Goal: Information Seeking & Learning: Compare options

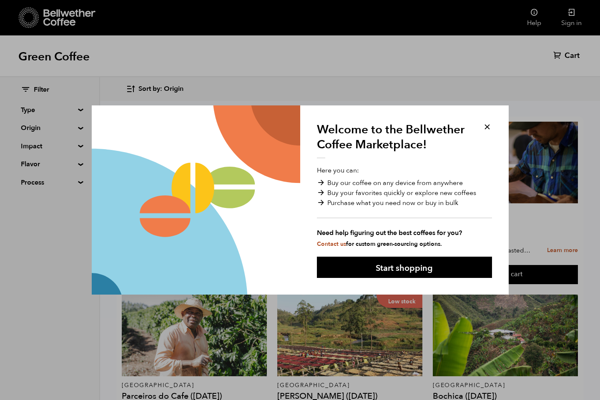
click at [488, 126] on button at bounding box center [488, 127] width 10 height 10
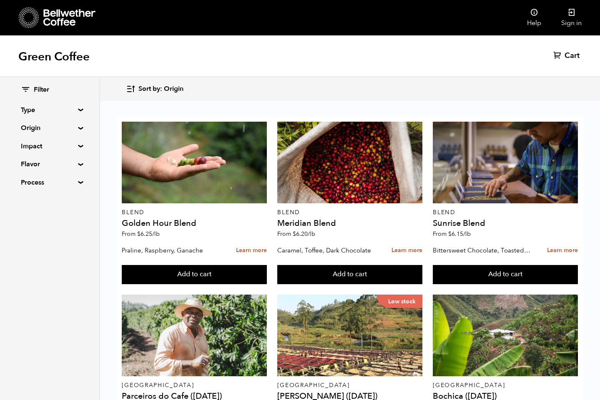
click at [34, 128] on summary "Origin" at bounding box center [50, 128] width 58 height 10
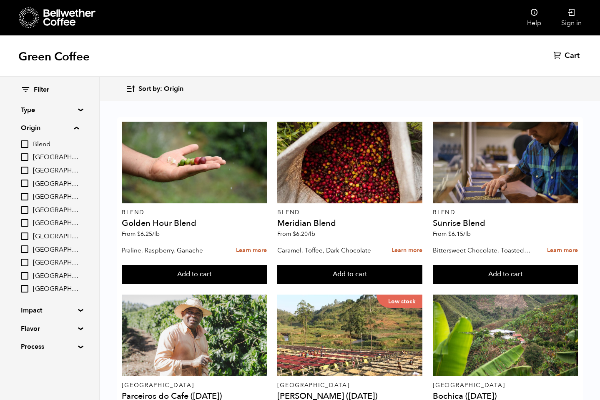
click at [25, 157] on input "[GEOGRAPHIC_DATA]" at bounding box center [25, 158] width 8 height 8
checkbox input "true"
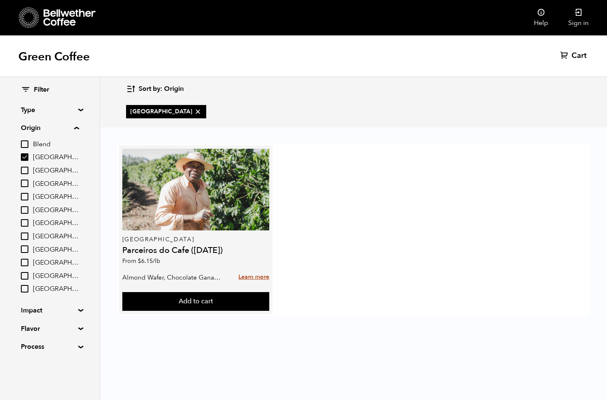
click at [249, 276] on link "Learn more" at bounding box center [253, 278] width 31 height 18
click at [247, 277] on link "Learn more" at bounding box center [253, 278] width 31 height 18
click at [157, 250] on h4 "Parceiros do Cafe ([DATE])" at bounding box center [195, 251] width 147 height 8
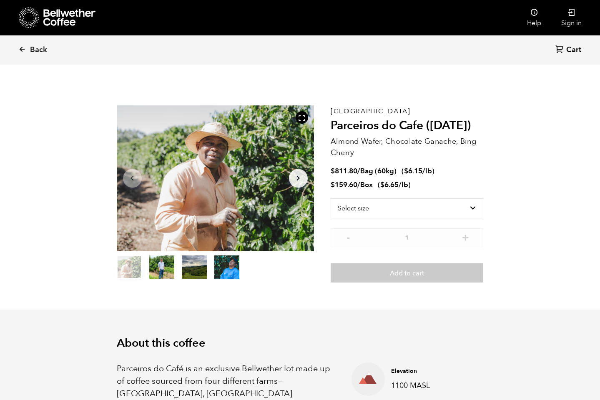
scroll to position [363, 444]
click at [25, 48] on icon at bounding box center [22, 49] width 8 height 8
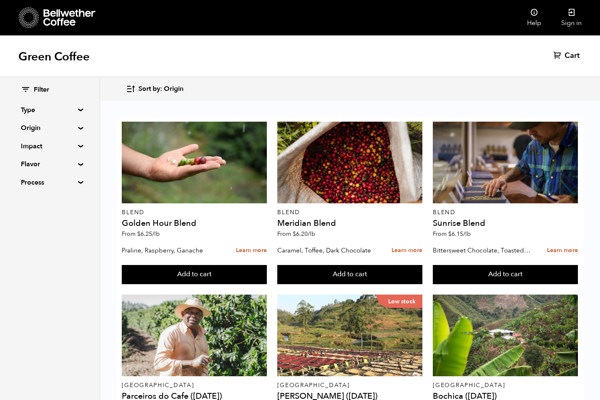
click at [23, 122] on div "Filter Type Blend Single Origin Decaf Seasonal Year Round Origin Blend Brazil B…" at bounding box center [50, 137] width 58 height 102
click at [38, 128] on summary "Origin" at bounding box center [50, 128] width 58 height 10
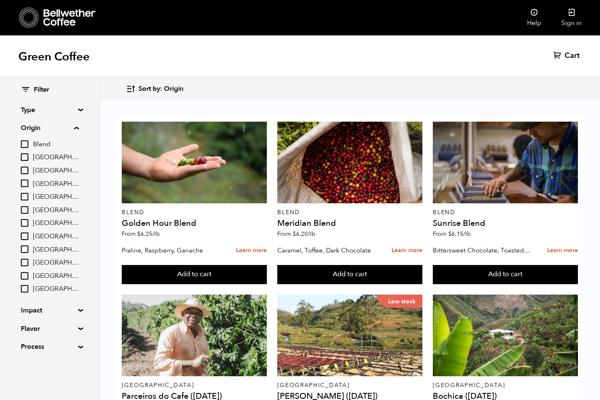
click at [45, 158] on span "[GEOGRAPHIC_DATA]" at bounding box center [56, 157] width 46 height 9
click at [0, 0] on input "[GEOGRAPHIC_DATA]" at bounding box center [0, 0] width 0 height 0
checkbox input "true"
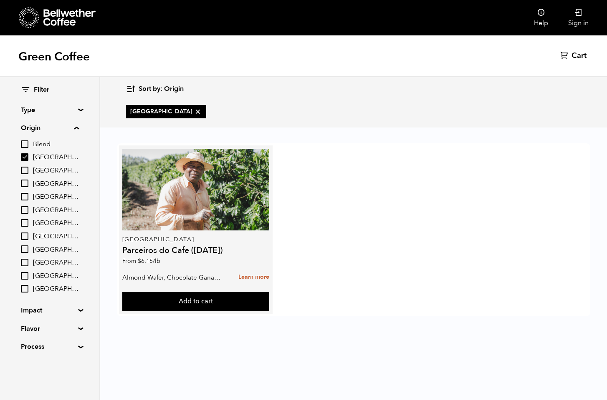
click at [197, 276] on p "Almond Wafer, Chocolate Ganache, Bing Cherry" at bounding box center [172, 278] width 100 height 13
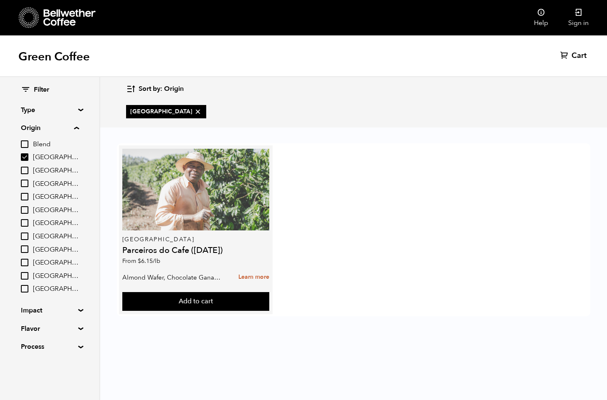
click at [185, 208] on div at bounding box center [195, 190] width 147 height 82
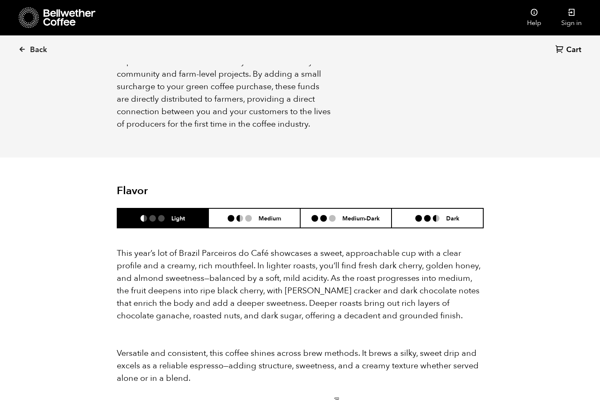
scroll to position [695, 0]
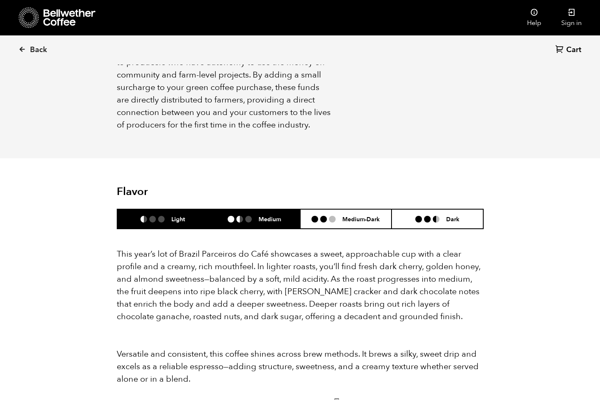
click at [271, 209] on li "Medium" at bounding box center [255, 219] width 92 height 20
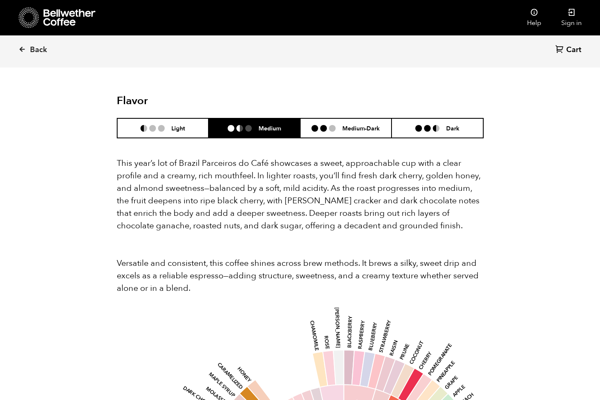
scroll to position [682, 0]
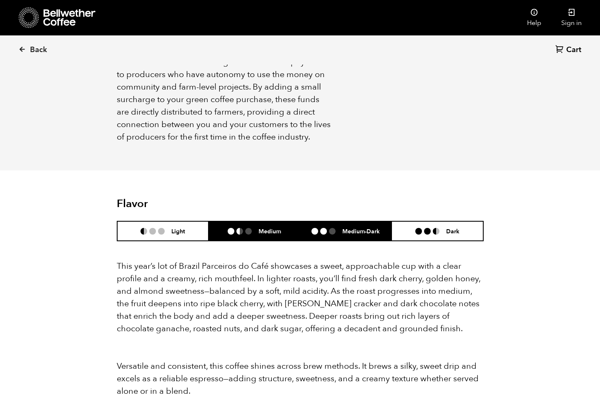
click at [374, 222] on li "Medium-Dark" at bounding box center [346, 232] width 92 height 20
click at [259, 228] on h6 "Medium" at bounding box center [270, 231] width 23 height 7
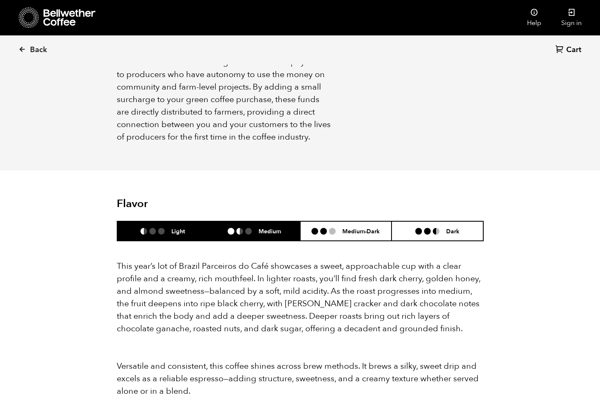
click at [171, 228] on h6 "Light" at bounding box center [178, 231] width 14 height 7
click at [228, 228] on li at bounding box center [231, 231] width 7 height 7
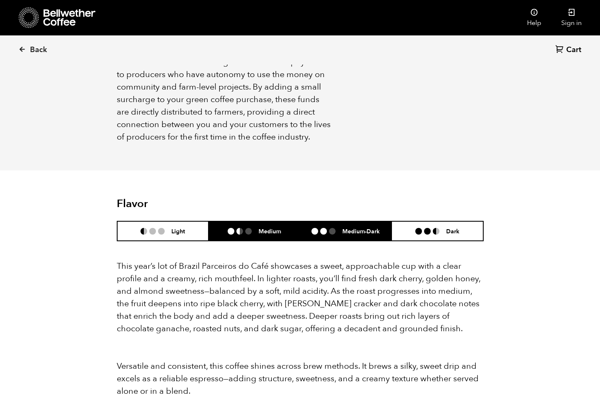
click at [381, 222] on li "Medium-Dark" at bounding box center [346, 232] width 92 height 20
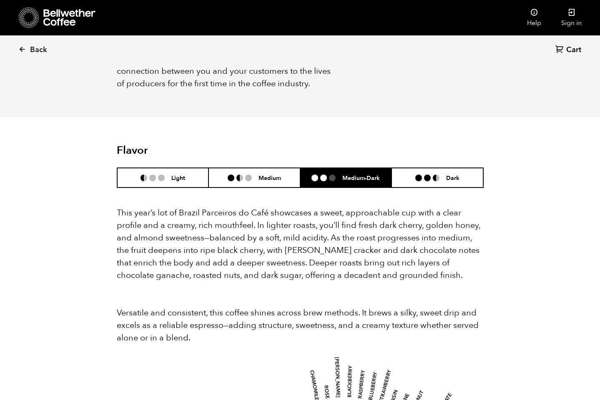
scroll to position [735, 0]
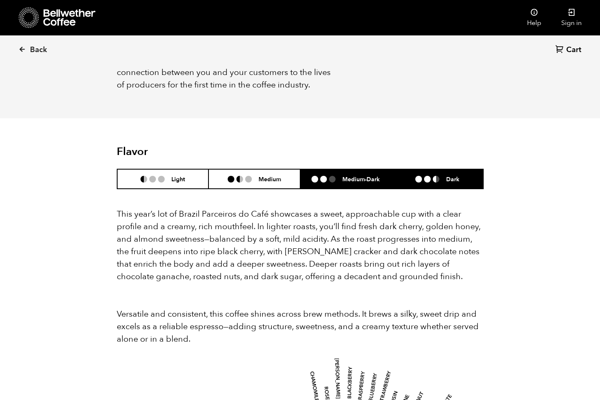
click at [473, 169] on li "Dark" at bounding box center [438, 179] width 92 height 20
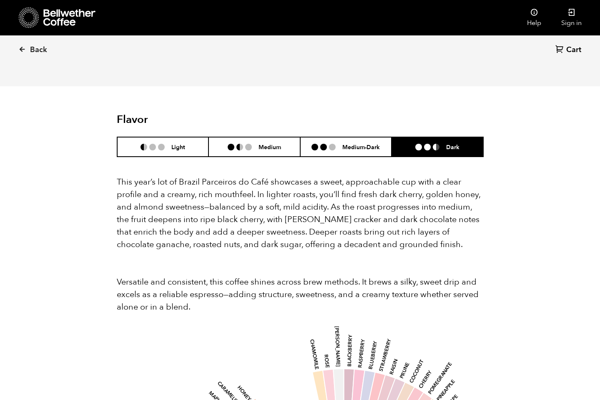
scroll to position [765, 0]
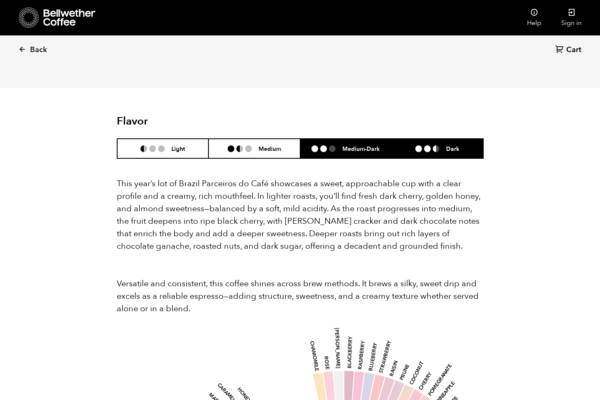
click at [380, 145] on h6 "Medium-Dark" at bounding box center [361, 148] width 38 height 7
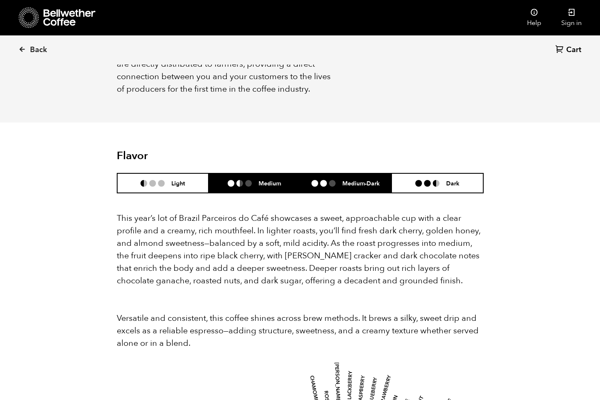
click at [279, 174] on li "Medium" at bounding box center [255, 184] width 92 height 20
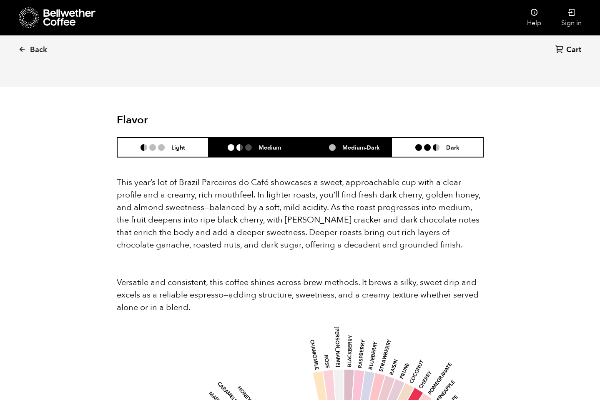
scroll to position [759, 0]
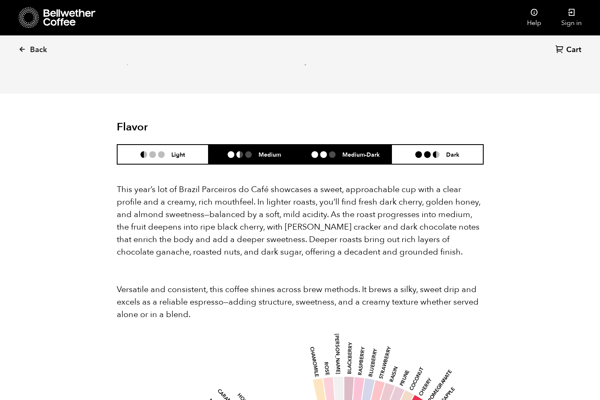
click at [327, 151] on li at bounding box center [323, 154] width 7 height 7
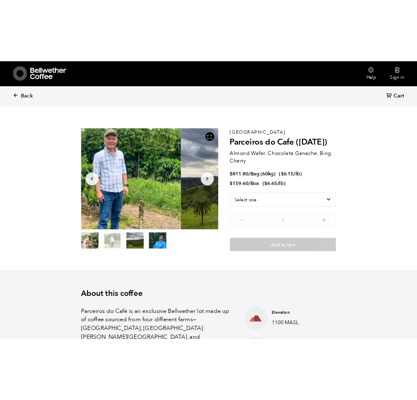
scroll to position [0, 0]
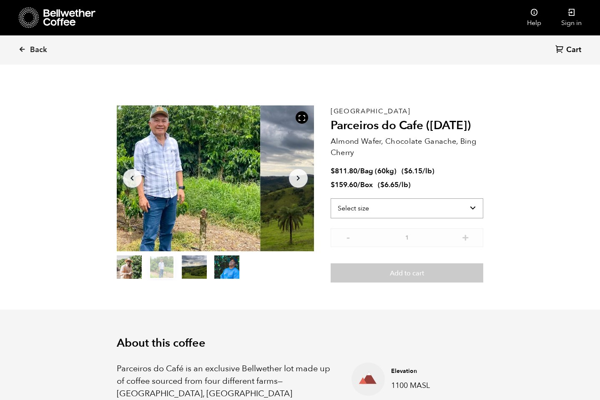
click at [426, 199] on select "Select size Bag (60kg) (132 lbs) Box (24 lbs)" at bounding box center [407, 209] width 153 height 20
select select "bag-3"
click at [338, 199] on select "Select size Bag (60kg) (132 lbs) Box (24 lbs)" at bounding box center [407, 209] width 153 height 20
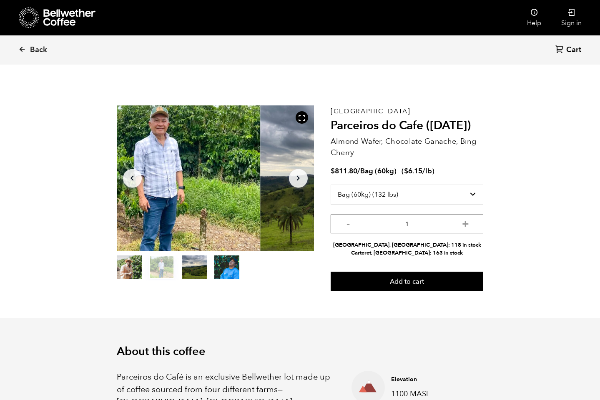
drag, startPoint x: 414, startPoint y: 209, endPoint x: 423, endPoint y: 211, distance: 8.6
click at [414, 215] on input "1" at bounding box center [407, 224] width 153 height 19
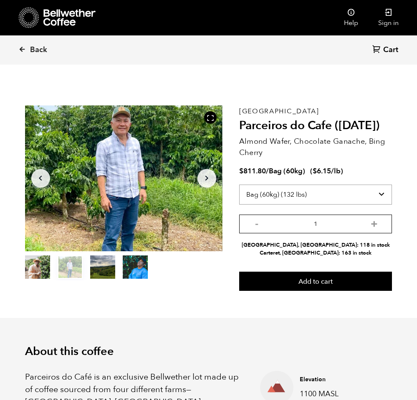
scroll to position [41351, 41357]
click at [22, 50] on icon at bounding box center [22, 49] width 8 height 8
click at [22, 48] on icon at bounding box center [22, 49] width 8 height 8
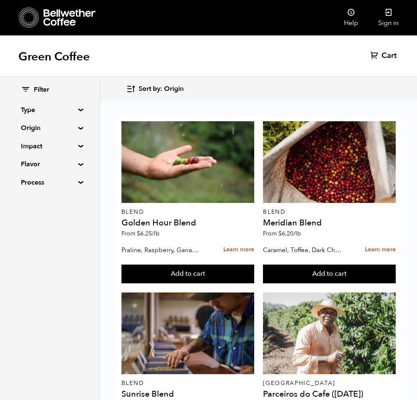
click at [43, 128] on summary "Origin" at bounding box center [50, 128] width 58 height 10
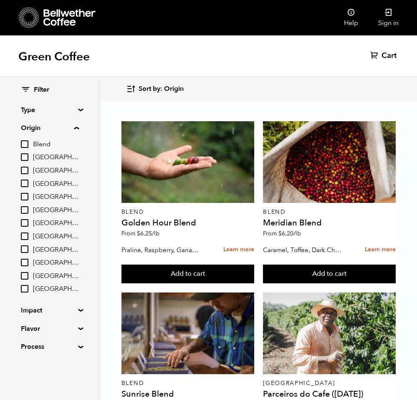
click at [51, 184] on span "[GEOGRAPHIC_DATA]" at bounding box center [56, 184] width 46 height 9
click at [0, 0] on input "[GEOGRAPHIC_DATA]" at bounding box center [0, 0] width 0 height 0
checkbox input "true"
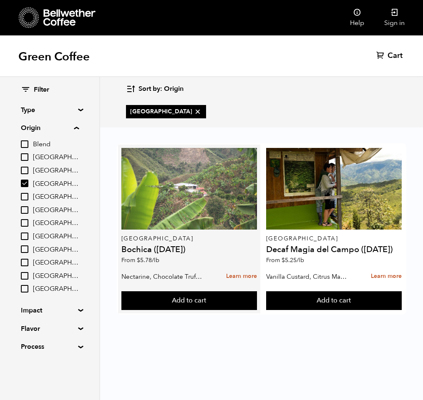
click at [203, 209] on div at bounding box center [189, 189] width 136 height 82
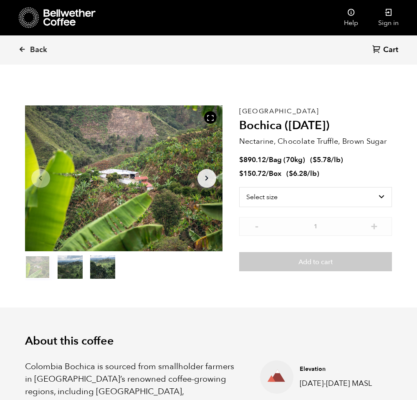
scroll to position [363, 357]
click at [348, 196] on select "Select size Bag (70kg) (154 lbs) Box (24 lbs)" at bounding box center [315, 197] width 153 height 20
select select "bag"
click at [239, 187] on select "Select size Bag (70kg) (154 lbs) Box (24 lbs)" at bounding box center [315, 197] width 153 height 20
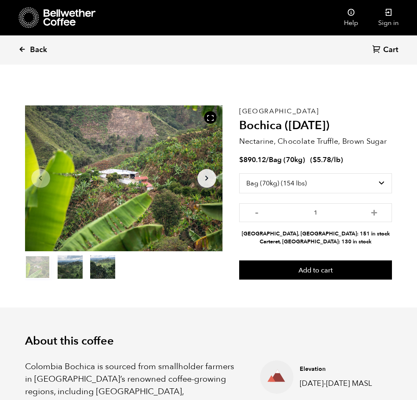
click at [27, 48] on link "Back" at bounding box center [44, 50] width 52 height 28
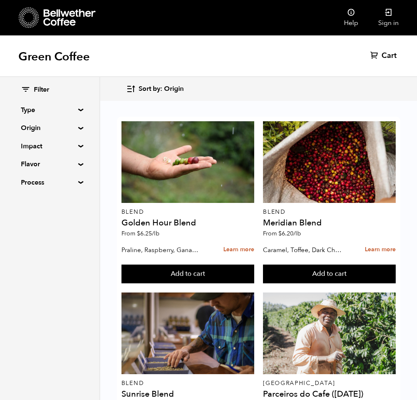
click at [35, 128] on summary "Origin" at bounding box center [50, 128] width 58 height 10
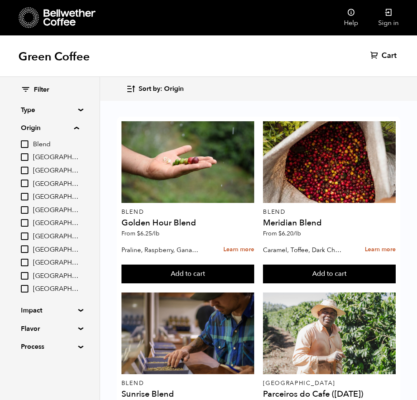
click at [50, 224] on span "[GEOGRAPHIC_DATA]" at bounding box center [56, 223] width 46 height 9
click at [0, 0] on input "[GEOGRAPHIC_DATA]" at bounding box center [0, 0] width 0 height 0
checkbox input "true"
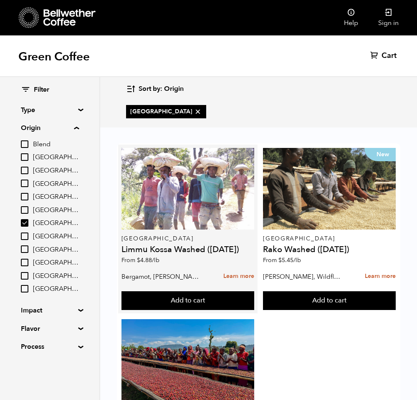
scroll to position [107, 0]
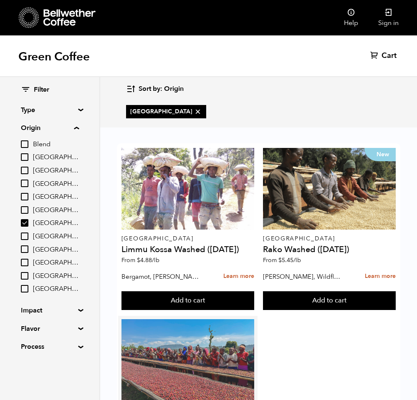
click at [207, 320] on div at bounding box center [187, 361] width 133 height 82
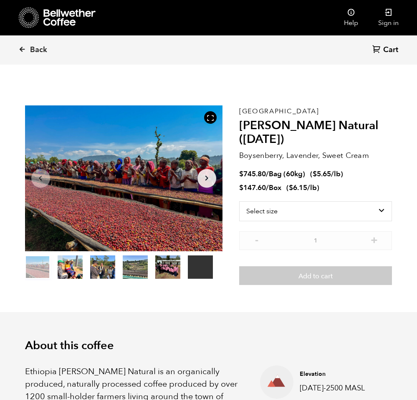
scroll to position [363, 357]
click at [22, 49] on icon at bounding box center [22, 49] width 8 height 8
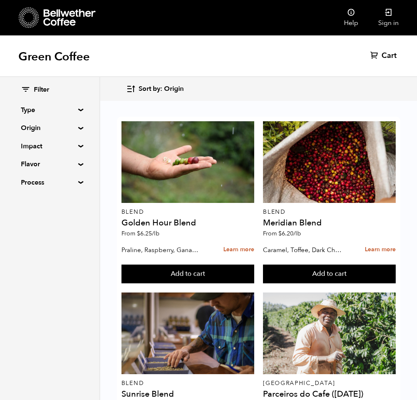
click at [65, 128] on summary "Origin" at bounding box center [50, 128] width 58 height 10
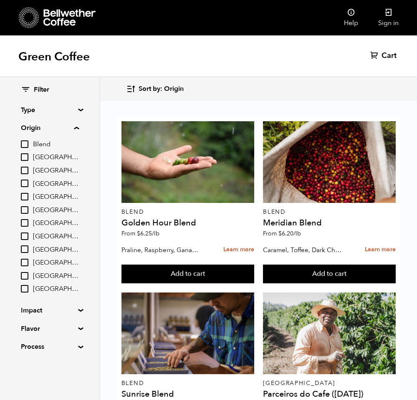
click at [24, 277] on input "[GEOGRAPHIC_DATA]" at bounding box center [25, 276] width 8 height 8
checkbox input "true"
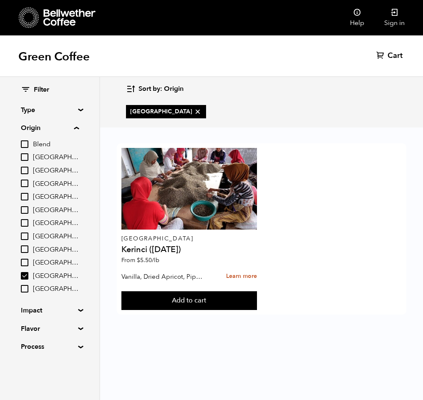
click at [25, 260] on input "[GEOGRAPHIC_DATA]" at bounding box center [25, 263] width 8 height 8
checkbox input "true"
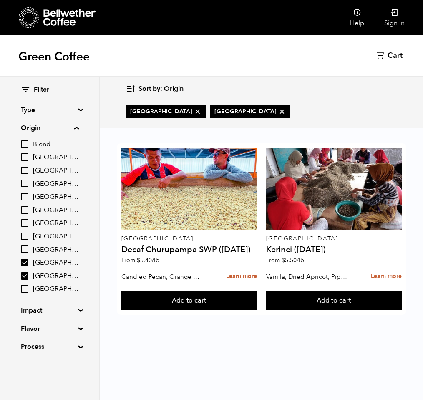
click at [26, 248] on input "[GEOGRAPHIC_DATA]" at bounding box center [25, 250] width 8 height 8
checkbox input "true"
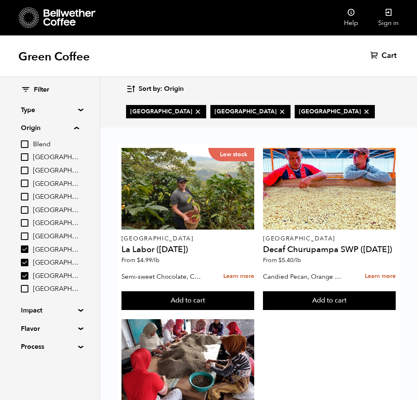
click at [25, 258] on label "[GEOGRAPHIC_DATA]" at bounding box center [50, 263] width 58 height 10
click at [0, 0] on input "[GEOGRAPHIC_DATA]" at bounding box center [0, 0] width 0 height 0
checkbox input "false"
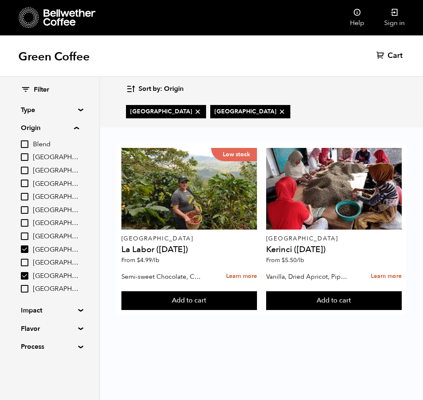
click at [26, 274] on input "[GEOGRAPHIC_DATA]" at bounding box center [25, 276] width 8 height 8
checkbox input "false"
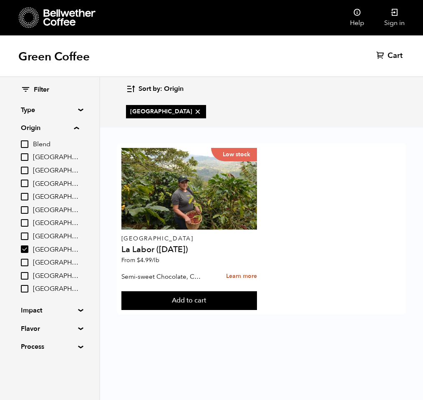
click at [26, 249] on input "[GEOGRAPHIC_DATA]" at bounding box center [25, 250] width 8 height 8
checkbox input "false"
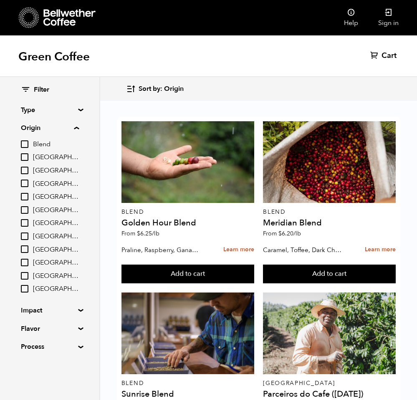
click at [25, 236] on input "[GEOGRAPHIC_DATA]" at bounding box center [25, 237] width 8 height 8
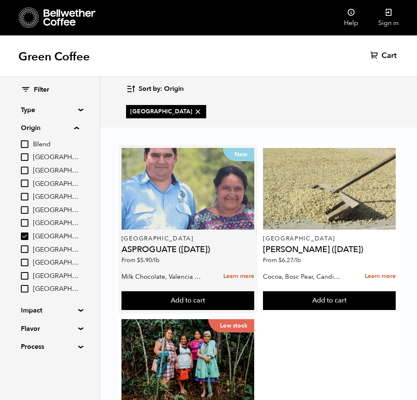
scroll to position [83, 0]
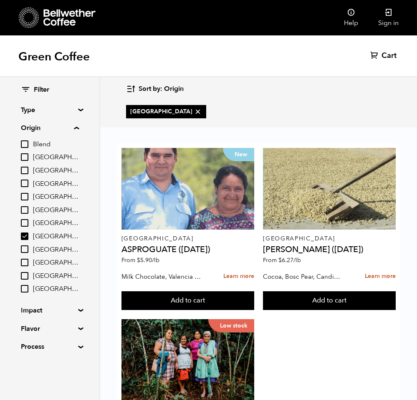
click at [23, 237] on input "[GEOGRAPHIC_DATA]" at bounding box center [25, 237] width 8 height 8
checkbox input "false"
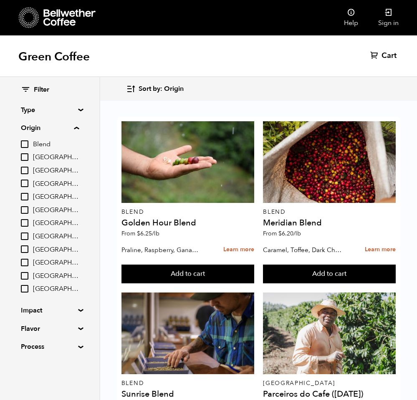
click at [25, 198] on input "[GEOGRAPHIC_DATA]" at bounding box center [25, 197] width 8 height 8
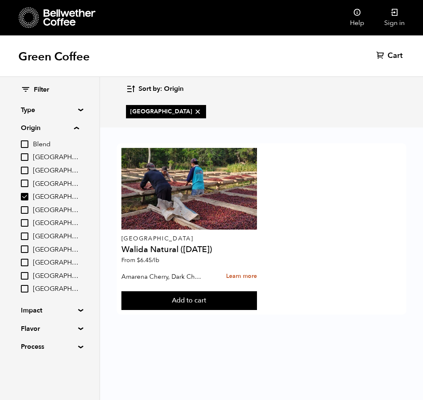
click at [25, 198] on input "[GEOGRAPHIC_DATA]" at bounding box center [25, 197] width 8 height 8
checkbox input "false"
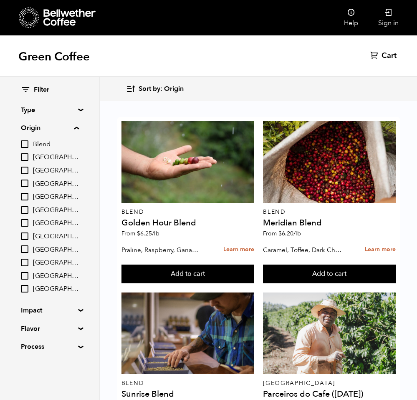
click at [26, 289] on input "[GEOGRAPHIC_DATA]" at bounding box center [25, 289] width 8 height 8
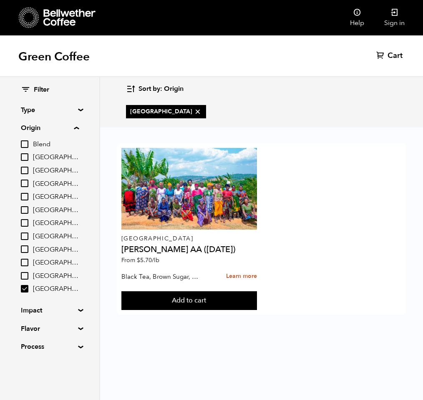
click at [26, 290] on input "[GEOGRAPHIC_DATA]" at bounding box center [25, 289] width 8 height 8
checkbox input "false"
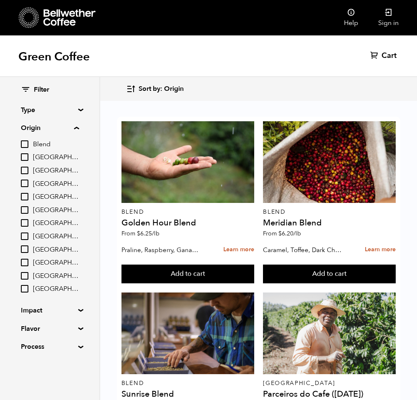
click at [27, 275] on input "[GEOGRAPHIC_DATA]" at bounding box center [25, 276] width 8 height 8
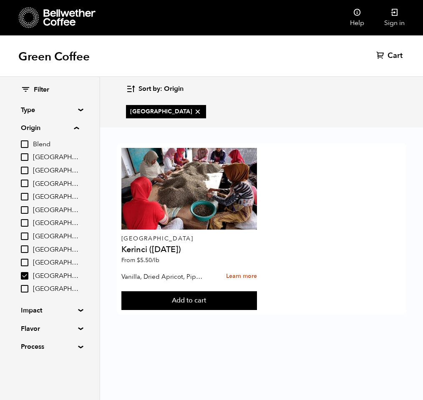
click at [27, 275] on input "[GEOGRAPHIC_DATA]" at bounding box center [25, 276] width 8 height 8
checkbox input "false"
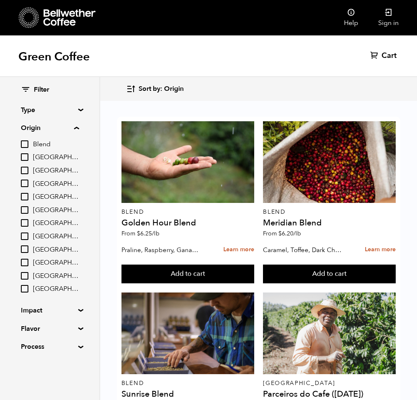
click at [73, 311] on summary "Impact" at bounding box center [50, 311] width 58 height 10
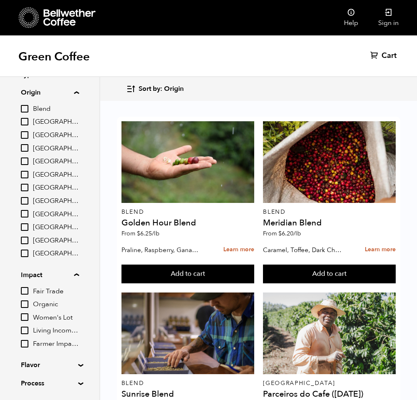
scroll to position [61, 0]
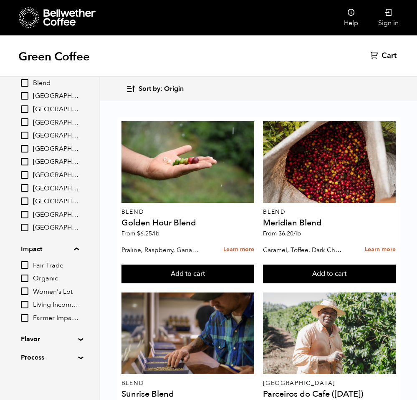
click at [27, 279] on input "Organic" at bounding box center [25, 279] width 8 height 8
checkbox input "true"
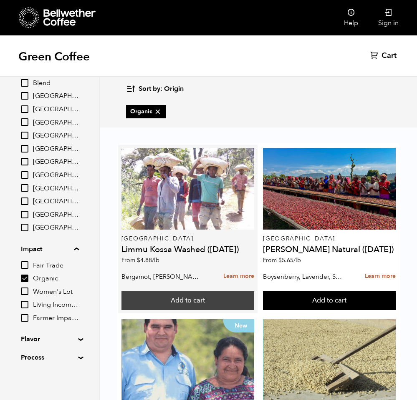
scroll to position [0, 0]
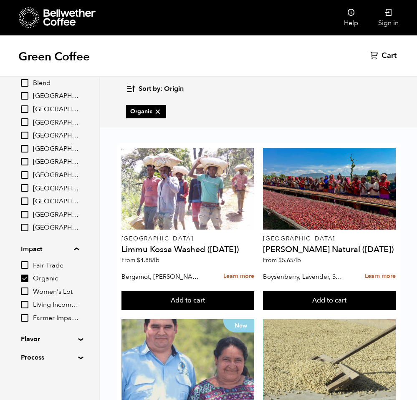
click at [25, 291] on input "Women's Lot" at bounding box center [25, 292] width 8 height 8
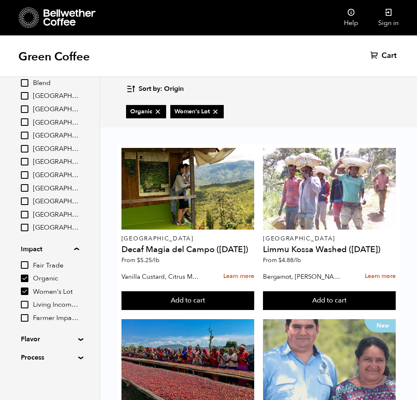
scroll to position [328, 0]
click at [25, 289] on input "Women's Lot" at bounding box center [25, 292] width 8 height 8
checkbox input "false"
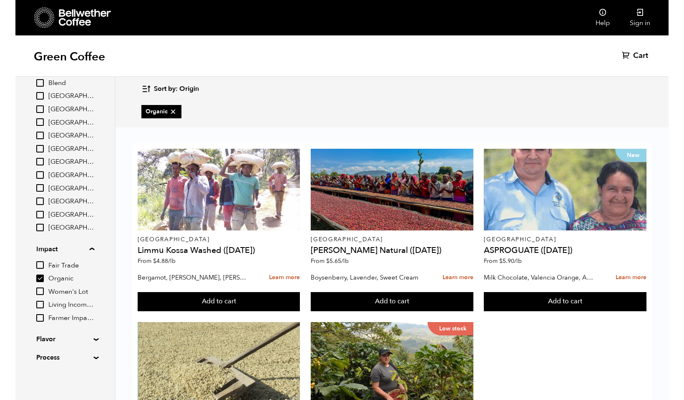
scroll to position [111, 0]
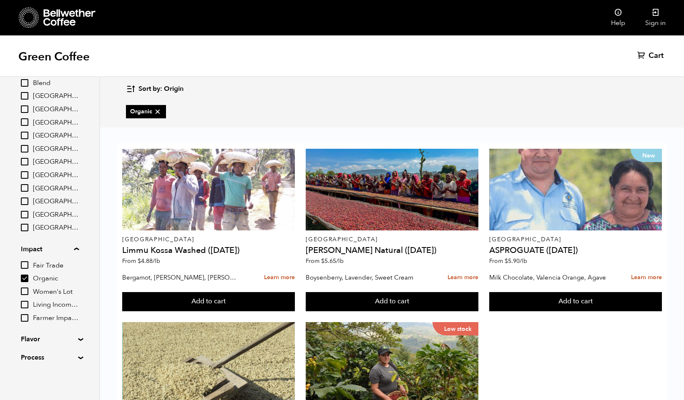
click at [25, 305] on input "Living Income Pricing" at bounding box center [25, 305] width 8 height 8
checkbox input "true"
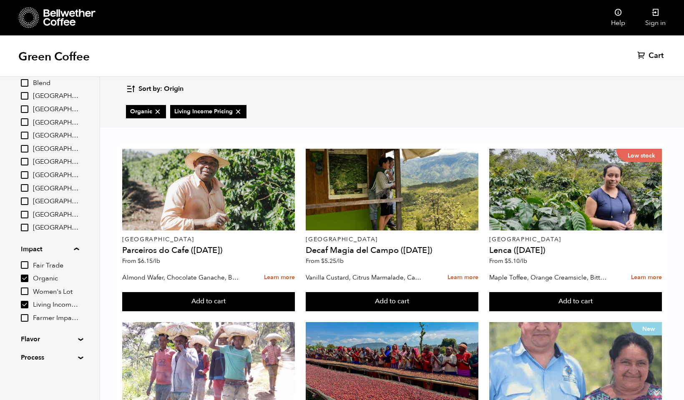
click at [25, 277] on input "Organic" at bounding box center [25, 279] width 8 height 8
checkbox input "false"
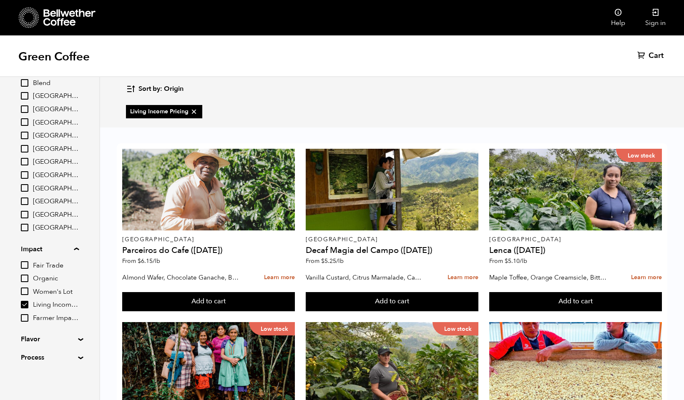
click at [25, 319] on input "Farmer Impact Fund" at bounding box center [25, 319] width 8 height 8
checkbox input "true"
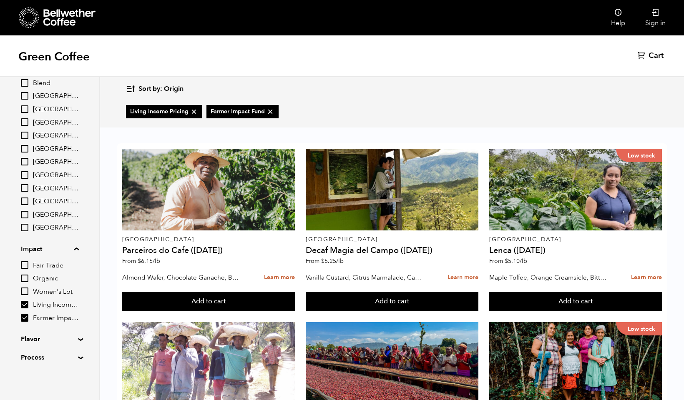
click at [24, 301] on input "Living Income Pricing" at bounding box center [25, 305] width 8 height 8
checkbox input "false"
click at [24, 264] on input "Fair Trade" at bounding box center [25, 266] width 8 height 8
checkbox input "true"
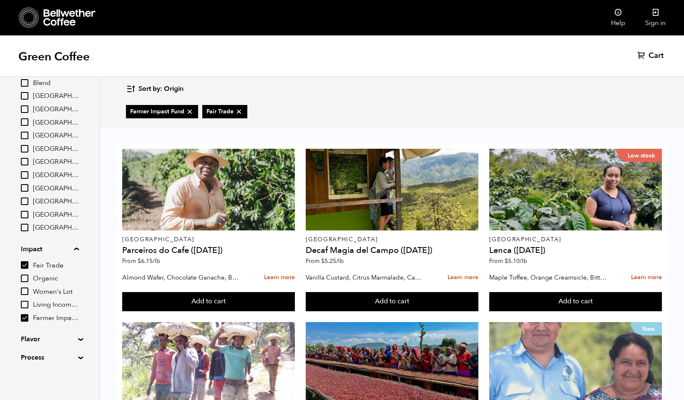
click at [25, 318] on input "Farmer Impact Fund" at bounding box center [25, 319] width 8 height 8
checkbox input "false"
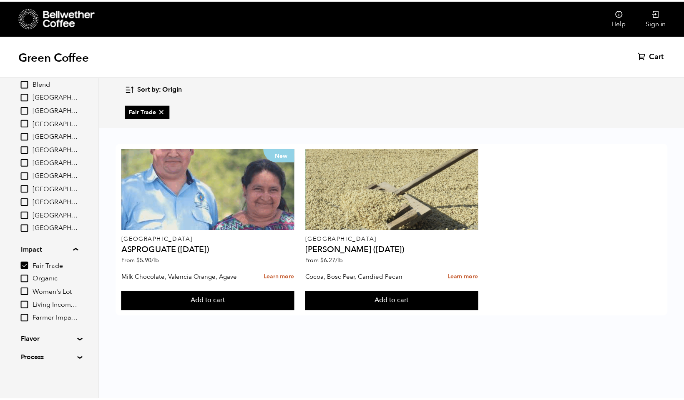
scroll to position [61, 0]
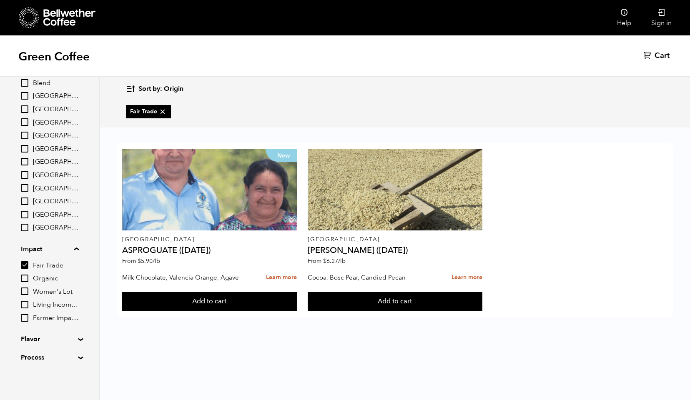
click at [75, 340] on summary "Flavor" at bounding box center [50, 340] width 58 height 10
click at [27, 264] on input "Fair Trade" at bounding box center [25, 266] width 8 height 8
checkbox input "false"
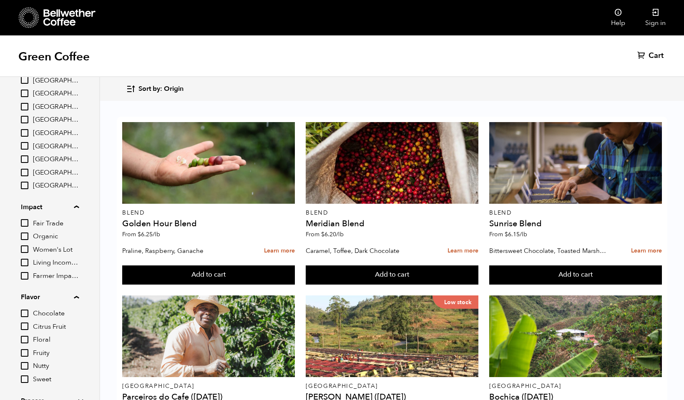
scroll to position [146, 0]
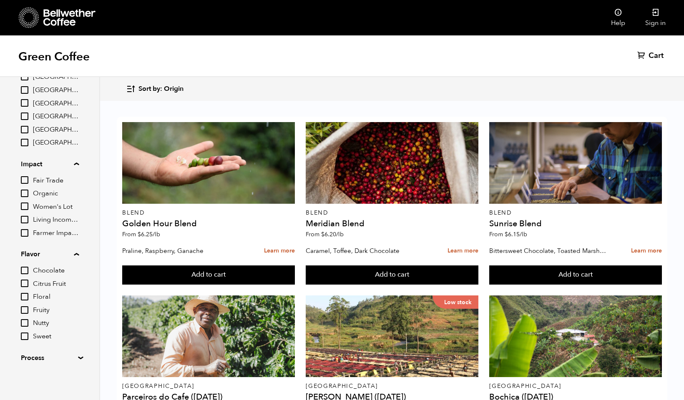
click at [72, 355] on summary "Process" at bounding box center [50, 358] width 58 height 10
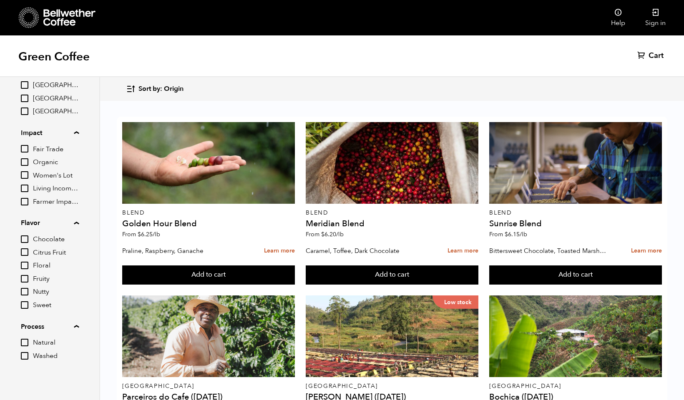
scroll to position [179, 0]
click at [27, 354] on input "Washed" at bounding box center [25, 355] width 8 height 8
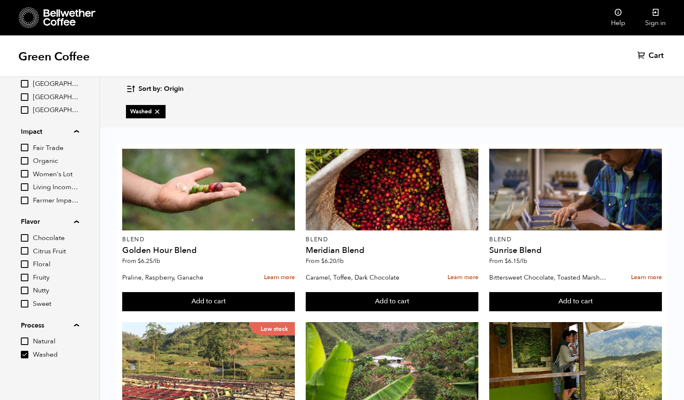
click at [27, 356] on input "Washed" at bounding box center [25, 355] width 8 height 8
checkbox input "false"
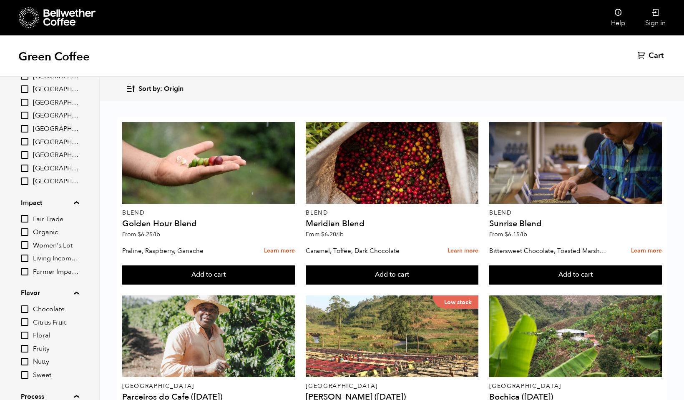
scroll to position [0, 0]
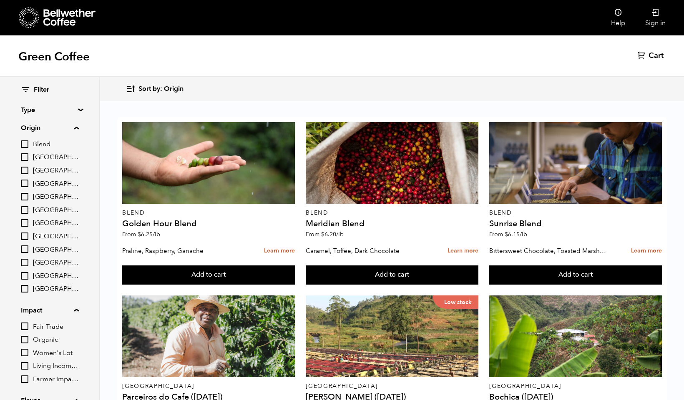
click at [73, 108] on summary "Type" at bounding box center [50, 110] width 58 height 10
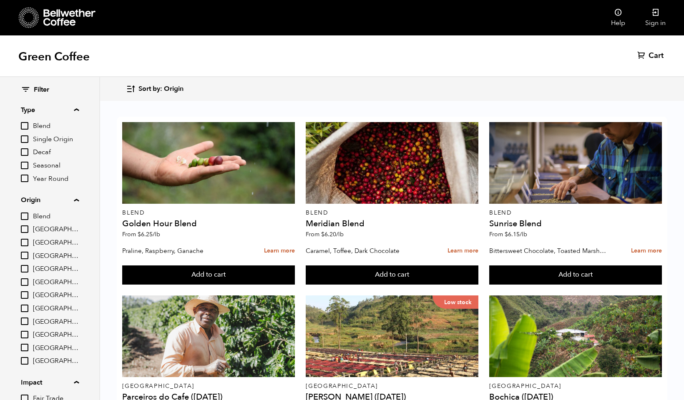
click at [26, 166] on input "Seasonal" at bounding box center [25, 166] width 8 height 8
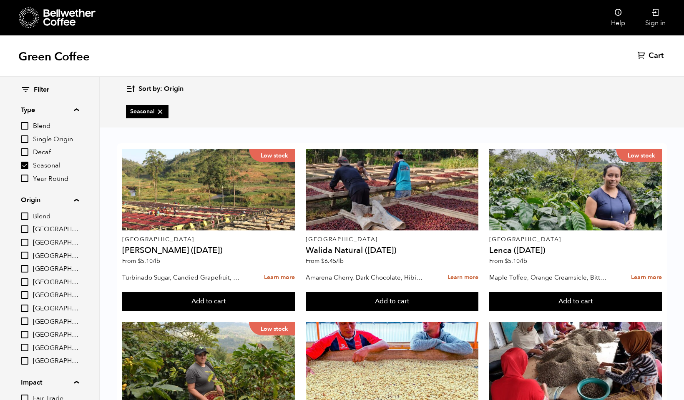
click at [28, 167] on input "Seasonal" at bounding box center [25, 166] width 8 height 8
checkbox input "false"
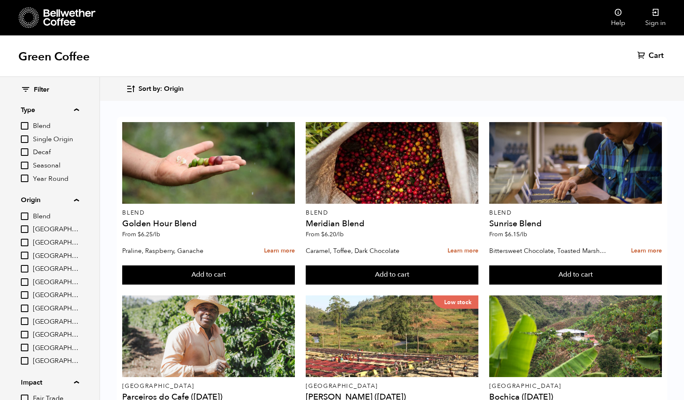
click at [28, 178] on input "Year Round" at bounding box center [25, 179] width 8 height 8
checkbox input "true"
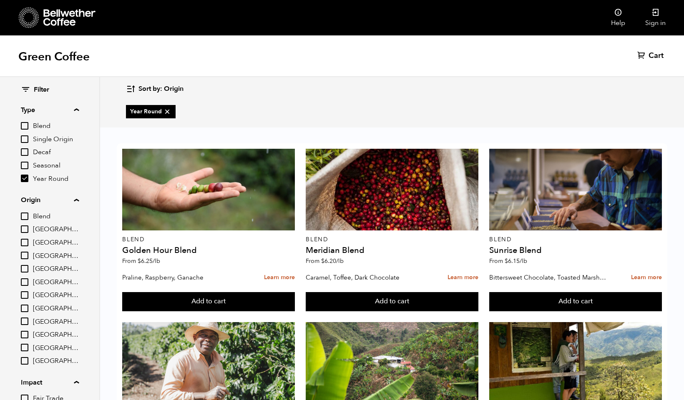
click at [26, 167] on input "Seasonal" at bounding box center [25, 166] width 8 height 8
checkbox input "true"
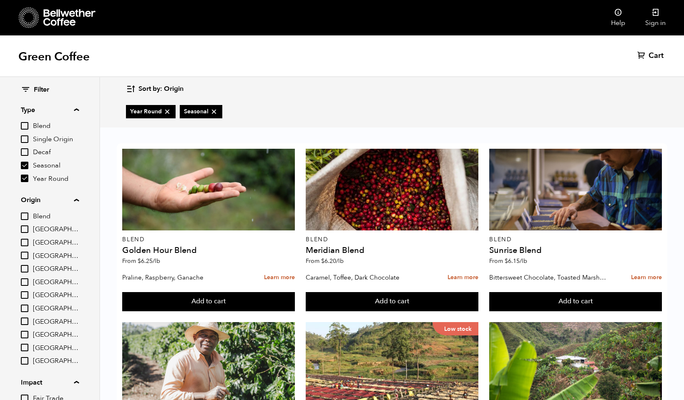
click at [27, 177] on input "Year Round" at bounding box center [25, 179] width 8 height 8
checkbox input "false"
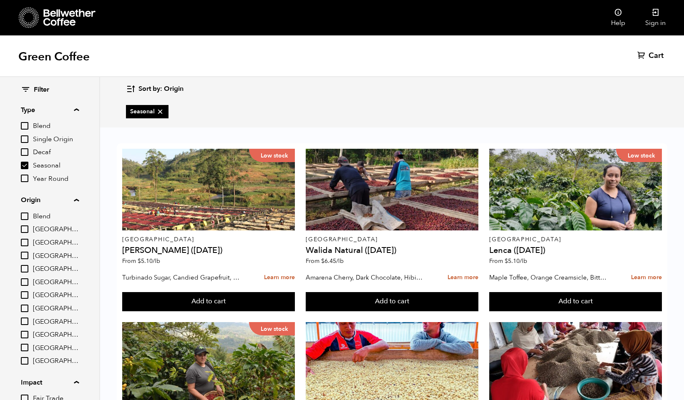
click at [26, 166] on input "Seasonal" at bounding box center [25, 166] width 8 height 8
checkbox input "false"
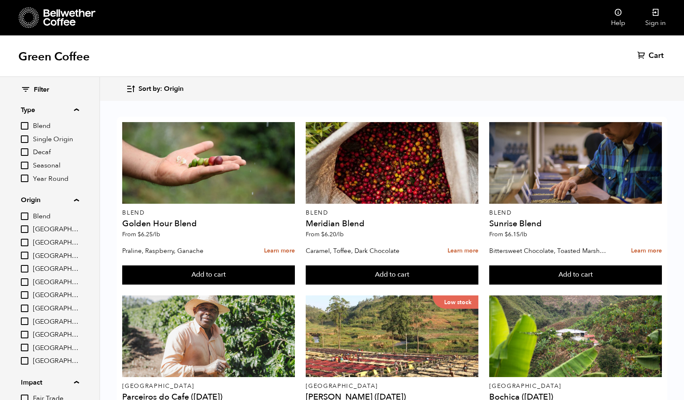
click at [28, 150] on input "Decaf" at bounding box center [25, 153] width 8 height 8
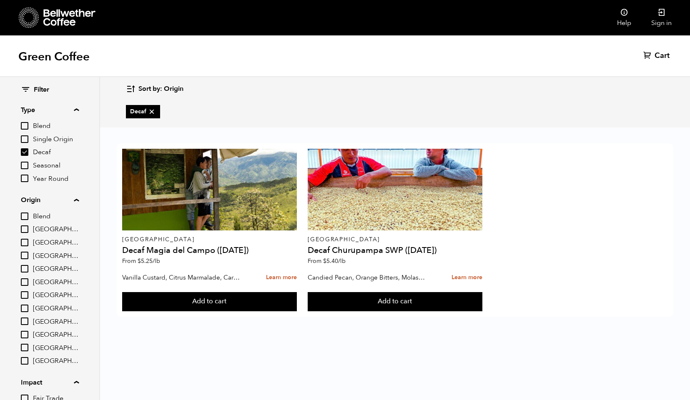
click at [28, 150] on input "Decaf" at bounding box center [25, 153] width 8 height 8
checkbox input "false"
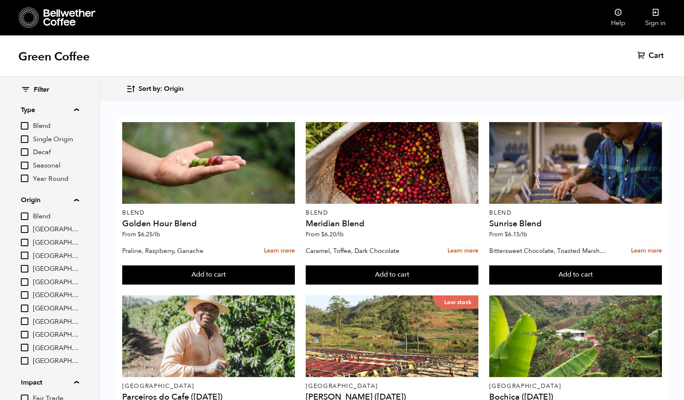
click at [28, 126] on input "Blend" at bounding box center [25, 126] width 8 height 8
checkbox input "true"
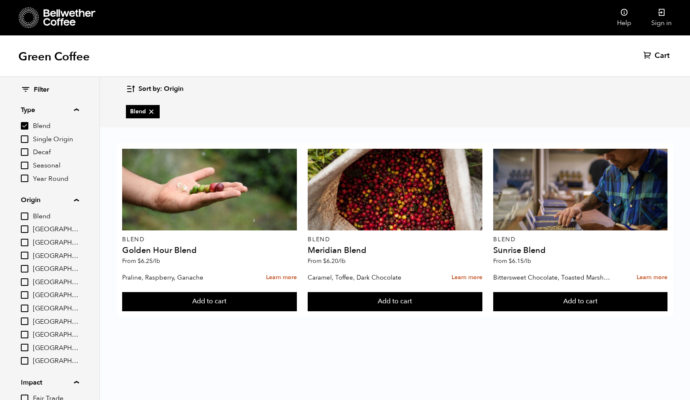
click at [63, 19] on icon at bounding box center [69, 17] width 52 height 17
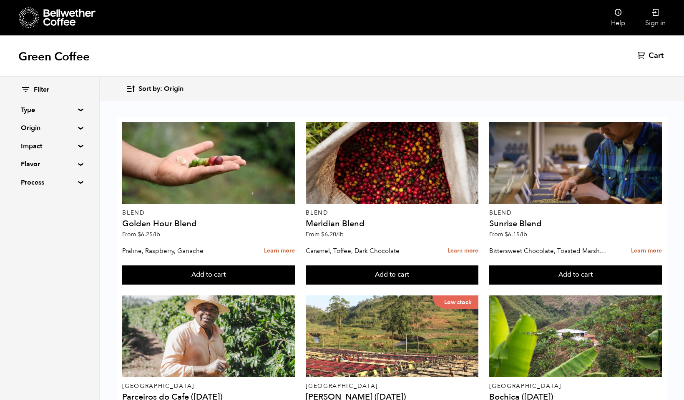
click at [61, 20] on icon at bounding box center [69, 17] width 52 height 17
